Goal: Transaction & Acquisition: Purchase product/service

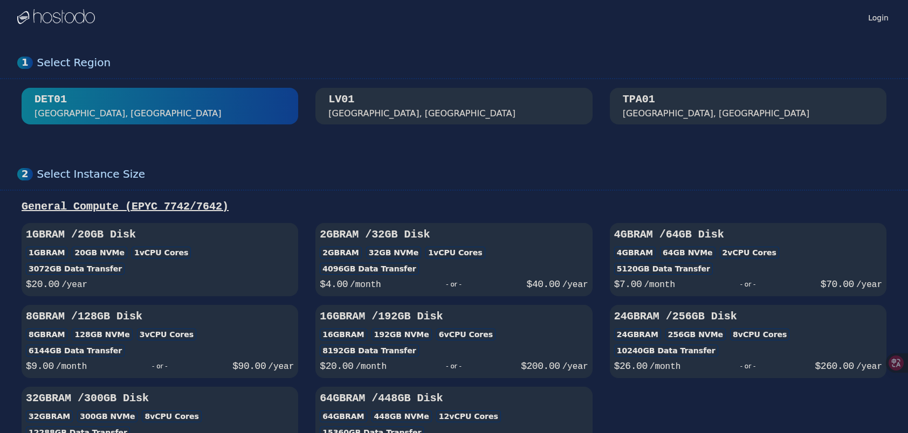
click at [398, 91] on button "[GEOGRAPHIC_DATA], [GEOGRAPHIC_DATA]" at bounding box center [453, 106] width 276 height 37
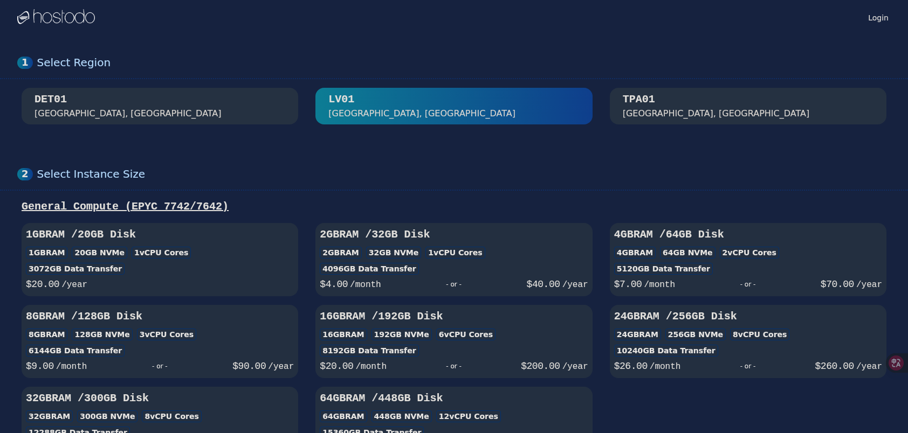
click at [618, 95] on div "TPA01 [GEOGRAPHIC_DATA], [GEOGRAPHIC_DATA]" at bounding box center [748, 106] width 276 height 28
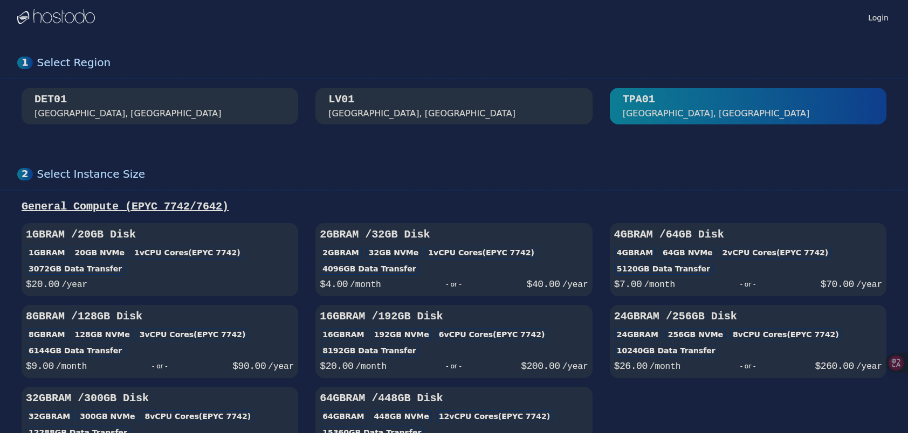
click at [528, 98] on div "[GEOGRAPHIC_DATA], [GEOGRAPHIC_DATA]" at bounding box center [453, 106] width 251 height 28
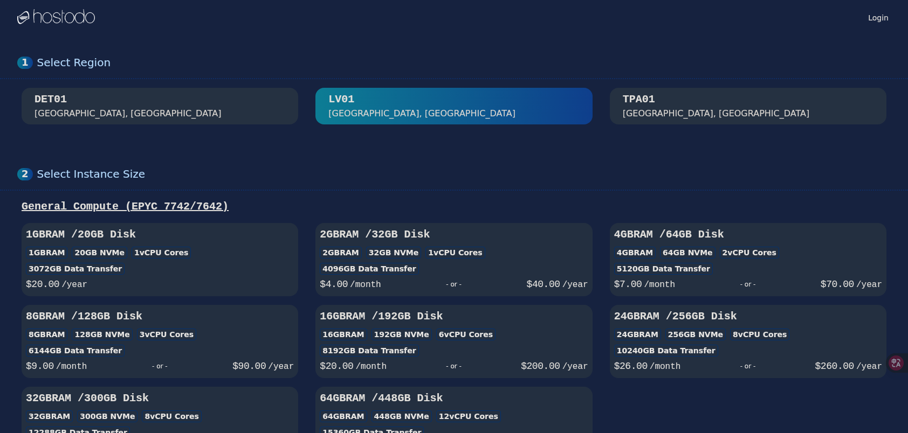
click at [717, 102] on div "TPA01 [GEOGRAPHIC_DATA], [GEOGRAPHIC_DATA]" at bounding box center [748, 106] width 251 height 28
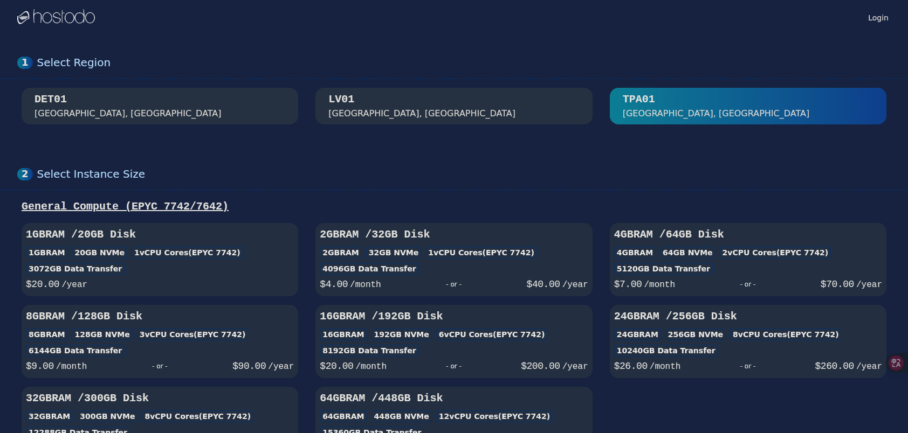
click at [498, 103] on div "[GEOGRAPHIC_DATA], [GEOGRAPHIC_DATA]" at bounding box center [453, 106] width 251 height 28
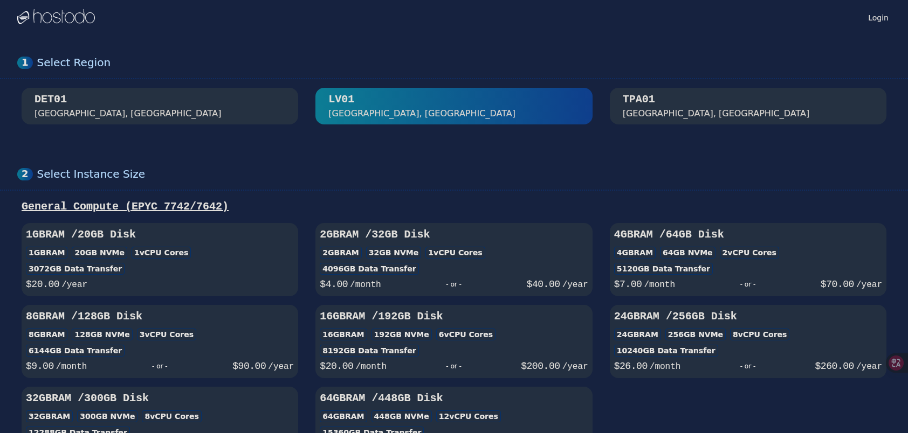
click at [272, 118] on div "DET01 [GEOGRAPHIC_DATA], [GEOGRAPHIC_DATA]" at bounding box center [159, 106] width 251 height 28
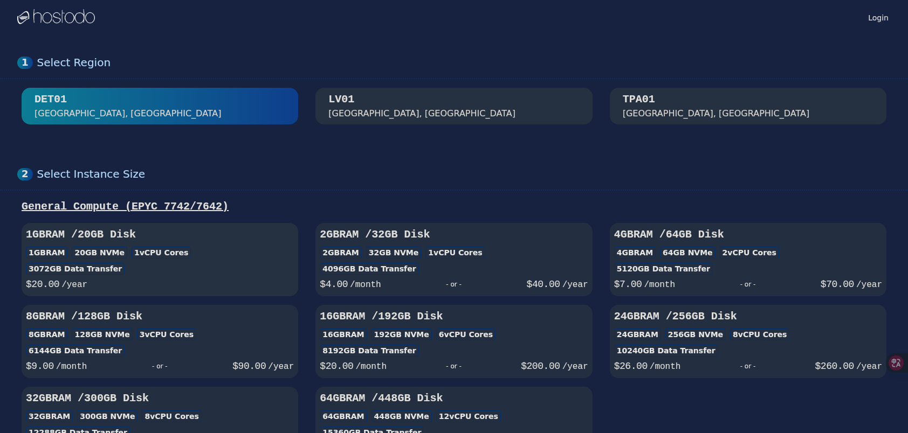
click at [261, 247] on div "1GB RAM 20 GB NVMe 1 vCPU Cores" at bounding box center [160, 253] width 268 height 12
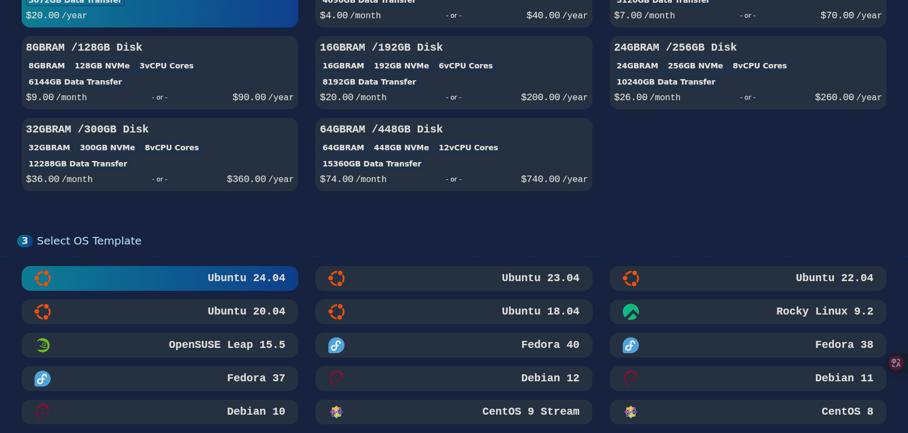
scroll to position [269, 0]
click at [351, 375] on div "Debian 12" at bounding box center [453, 378] width 251 height 16
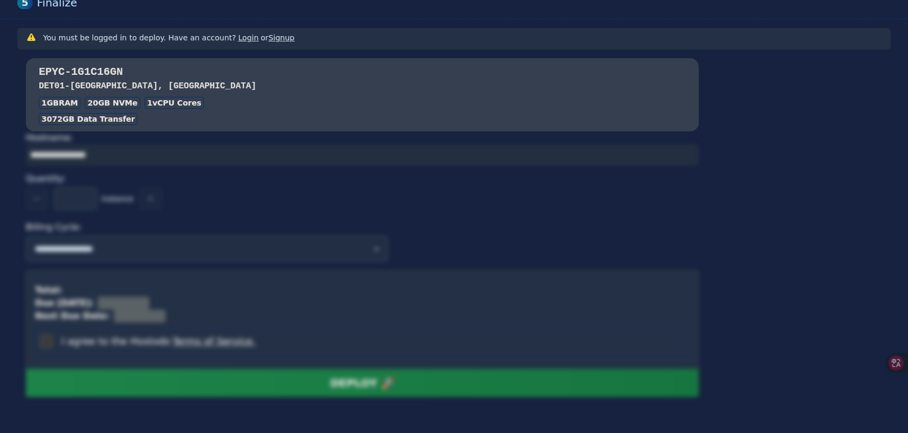
scroll to position [862, 0]
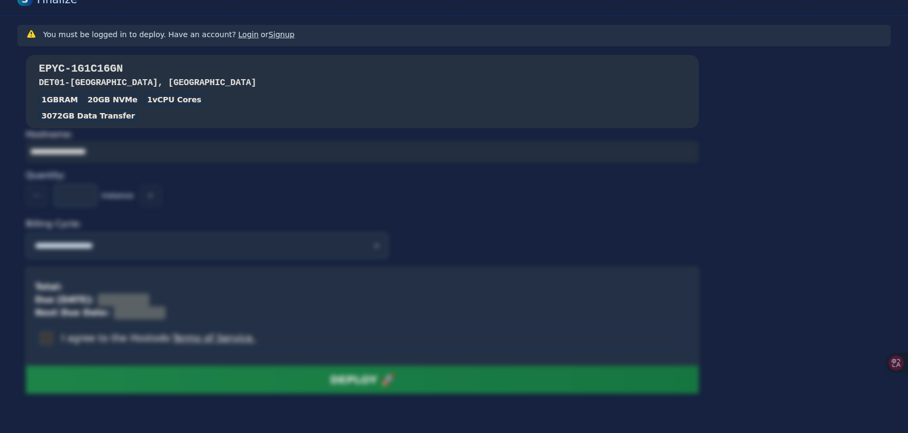
click at [322, 104] on div "EPYC-1G1C16GN DET01 - [GEOGRAPHIC_DATA], [GEOGRAPHIC_DATA] 1GB RAM 20 GB NVMe 1…" at bounding box center [362, 91] width 673 height 60
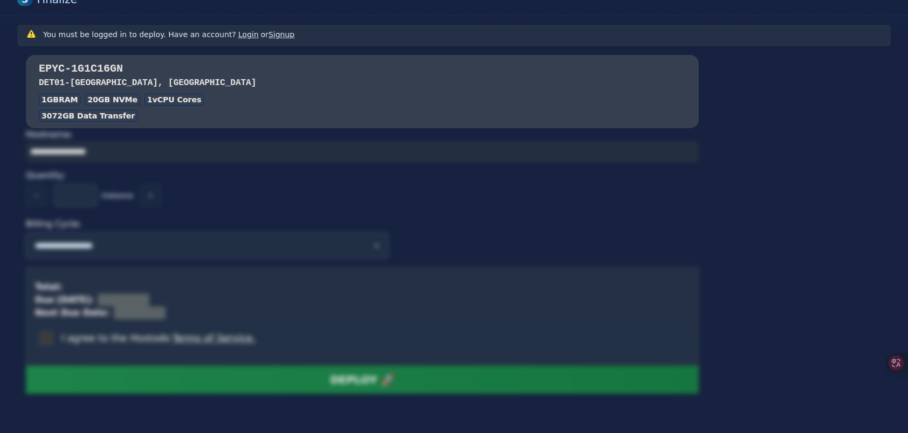
click at [248, 241] on select "**********" at bounding box center [207, 246] width 362 height 26
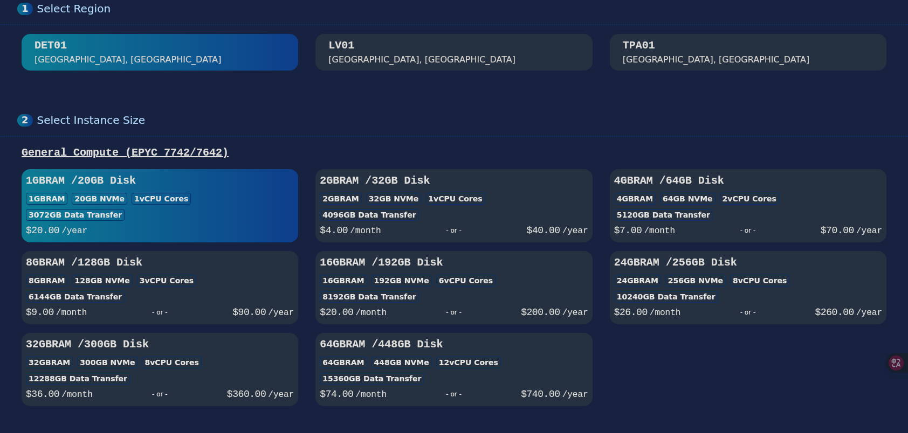
scroll to position [0, 0]
